Goal: Information Seeking & Learning: Check status

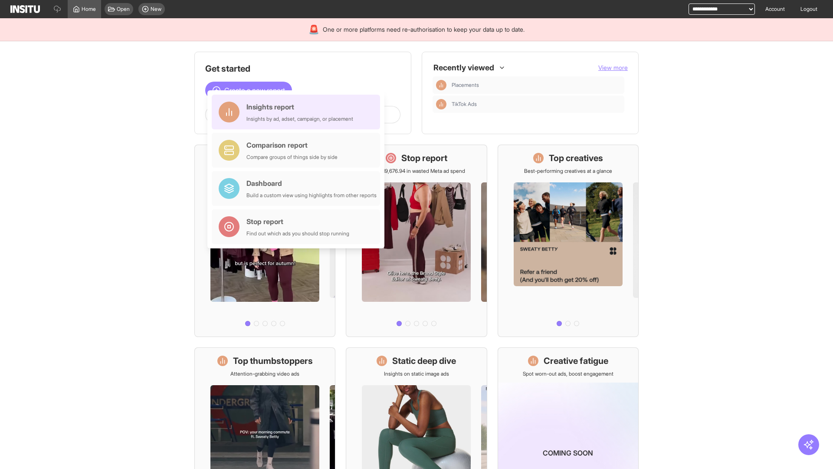
click at [298, 112] on div "Insights report Insights by ad, adset, campaign, or placement" at bounding box center [299, 112] width 107 height 21
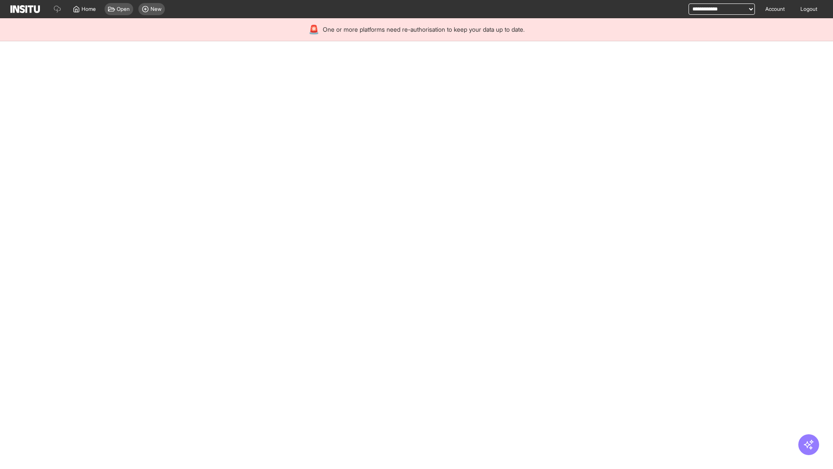
select select "**"
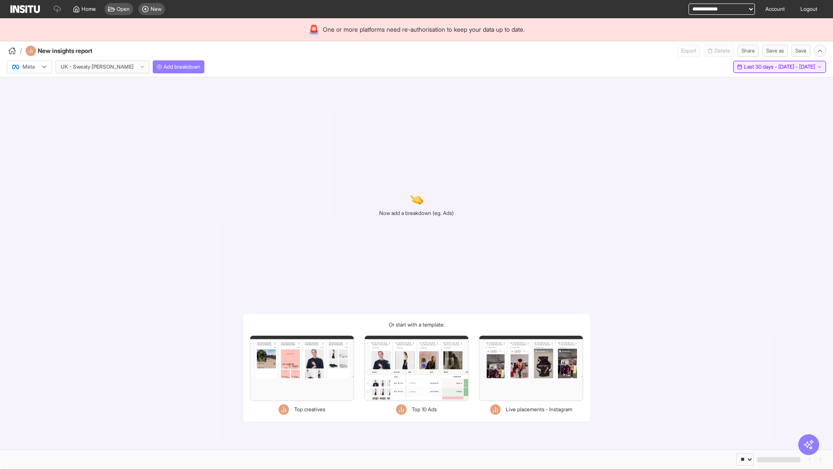
click at [760, 67] on span "Last 30 days - [DATE] - [DATE]" at bounding box center [779, 66] width 71 height 7
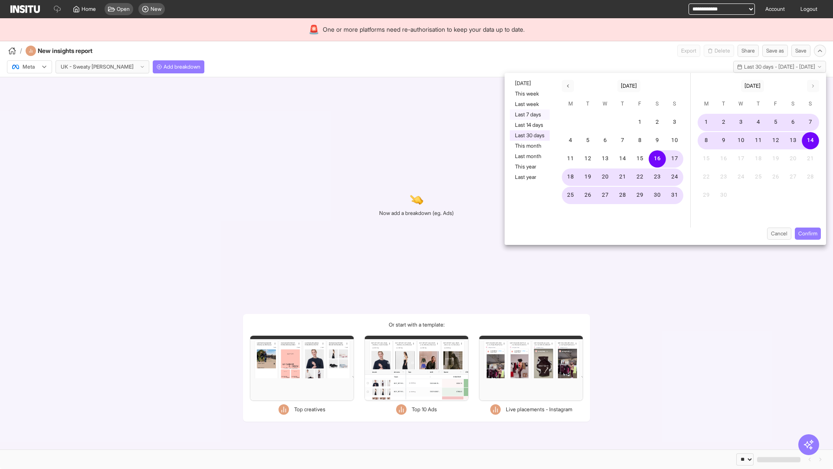
click at [529, 115] on button "Last 7 days" at bounding box center [530, 114] width 40 height 10
